Goal: Task Accomplishment & Management: Manage account settings

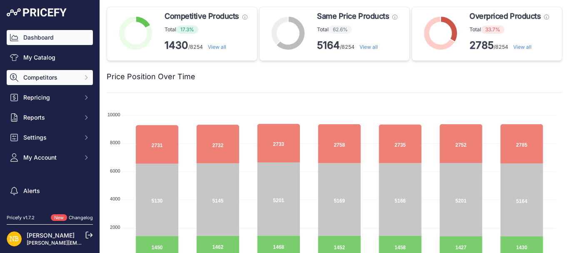
click at [58, 78] on span "Competitors" at bounding box center [50, 77] width 55 height 8
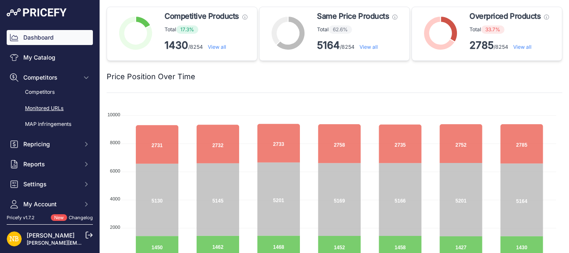
click at [44, 109] on link "Monitored URLs" at bounding box center [50, 108] width 86 height 15
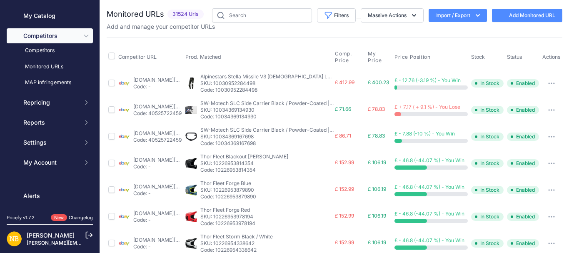
scroll to position [46, 0]
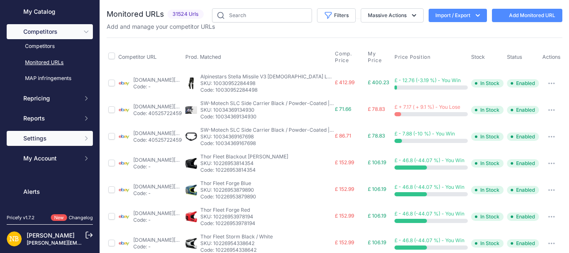
click at [46, 139] on span "Settings" at bounding box center [50, 138] width 55 height 8
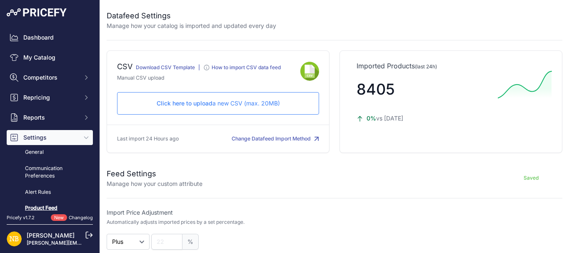
click at [277, 105] on p "Click here to upload a new CSV (max. 20MB)" at bounding box center [218, 103] width 188 height 8
click at [182, 106] on span "Click here to upload" at bounding box center [185, 103] width 56 height 7
click at [279, 95] on div "Click here to upload a new CSV (max. 20MB) Check and upload in progress..." at bounding box center [218, 103] width 202 height 23
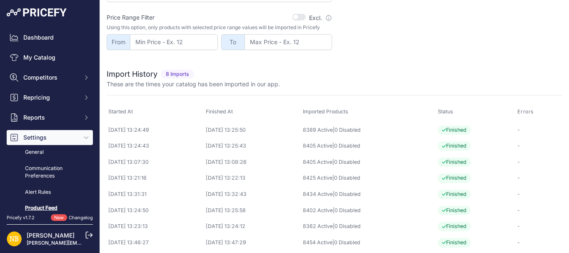
scroll to position [339, 0]
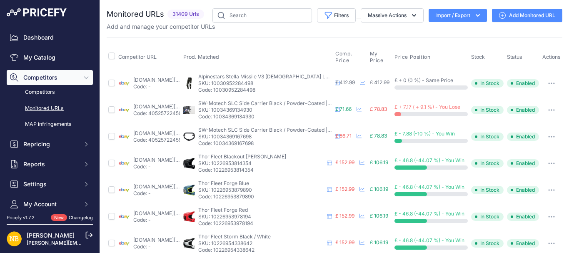
click at [435, 18] on button "Import / Export" at bounding box center [458, 15] width 58 height 13
click at [435, 31] on div "Import" at bounding box center [457, 32] width 67 height 15
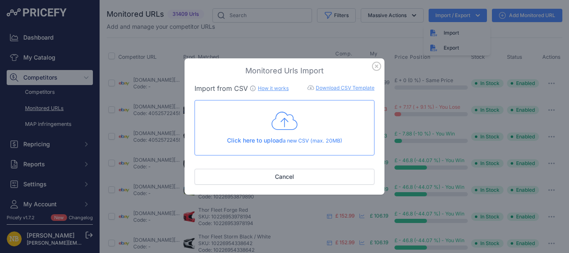
click at [304, 125] on div "Click here to upload a new CSV (max. 20MB)" at bounding box center [285, 127] width 166 height 34
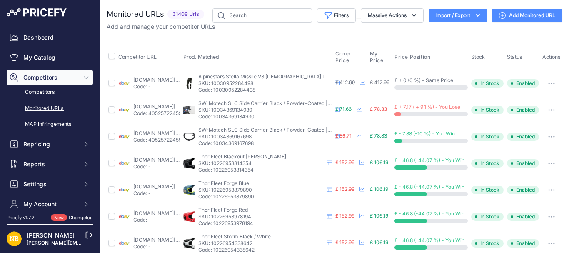
click at [474, 17] on icon "button" at bounding box center [478, 15] width 8 height 8
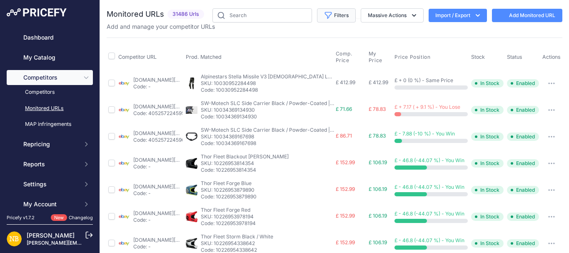
click at [333, 17] on button "Filters" at bounding box center [336, 15] width 39 height 14
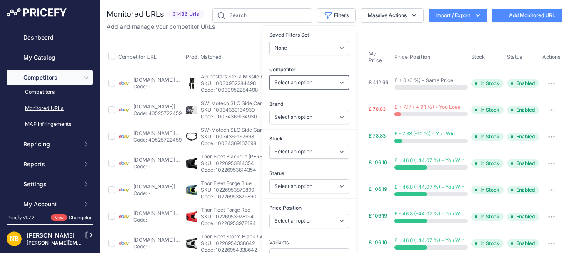
click at [277, 85] on select "Select an option [DOMAIN_NAME] [DOMAIN_NAME] [DOMAIN_NAME] [DOMAIN_NAME] [DOMAI…" at bounding box center [309, 82] width 80 height 14
select select "4352"
click at [269, 75] on select "Select an option [DOMAIN_NAME] [DOMAIN_NAME] [DOMAIN_NAME] [DOMAIN_NAME] [DOMAI…" at bounding box center [309, 82] width 80 height 14
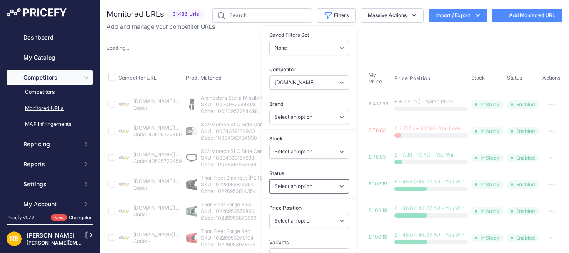
click at [284, 193] on select "Select an option Enabled Disabled In progress Scraping Failed Not Found Missing…" at bounding box center [309, 186] width 80 height 14
click at [285, 188] on select "Select an option Enabled Disabled In progress Scraping Failed Not Found Missing…" at bounding box center [309, 186] width 80 height 14
select select "2"
click at [269, 179] on select "Select an option Enabled Disabled In progress Scraping Failed Not Found Missing…" at bounding box center [309, 186] width 80 height 14
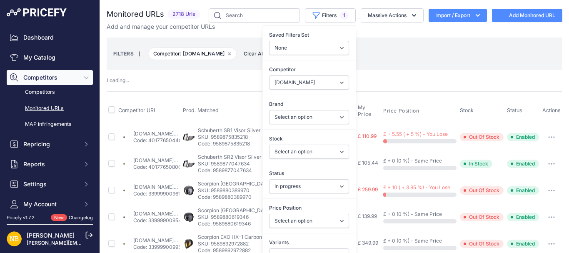
select select "4352"
select select
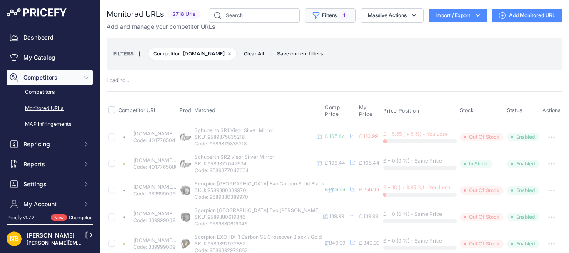
click at [313, 20] on button "Filters 1" at bounding box center [330, 15] width 51 height 14
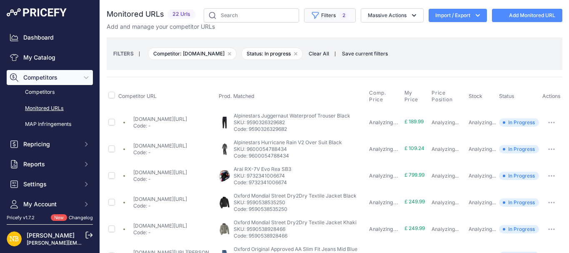
select select "2"
